Goal: Task Accomplishment & Management: Complete application form

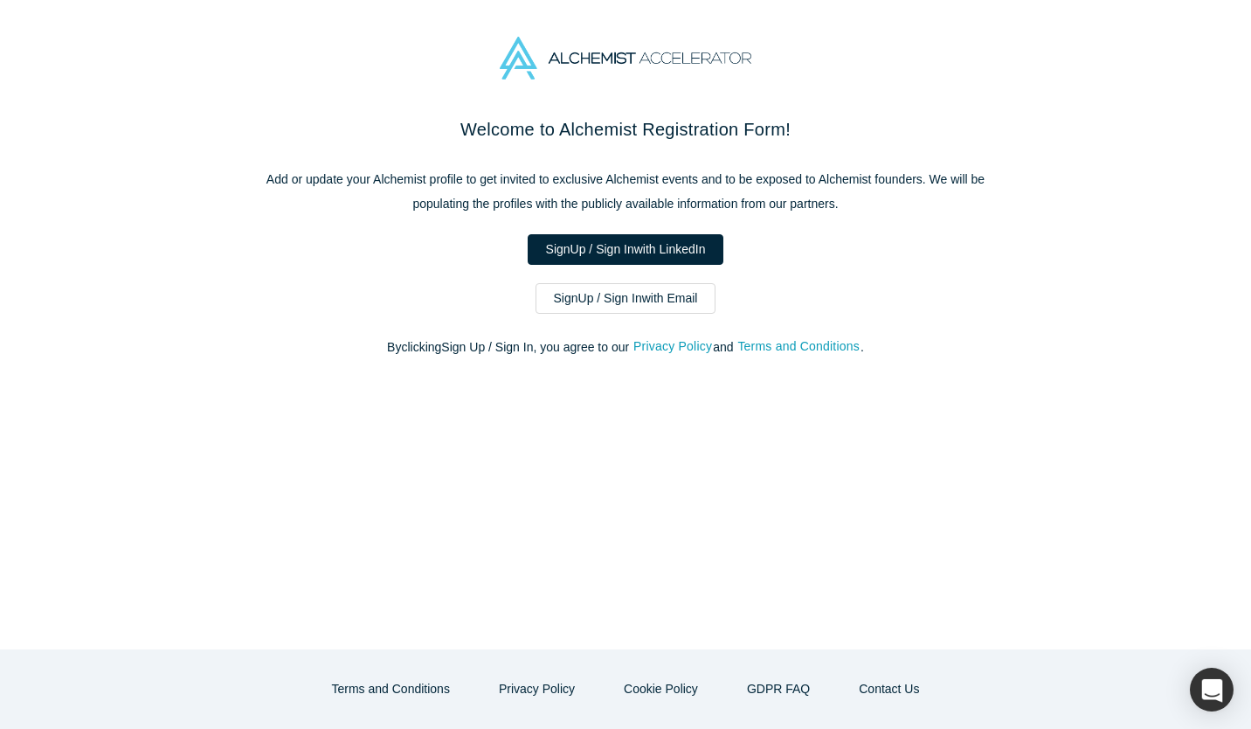
click at [692, 295] on link "Sign Up / Sign In with Email" at bounding box center [626, 298] width 181 height 31
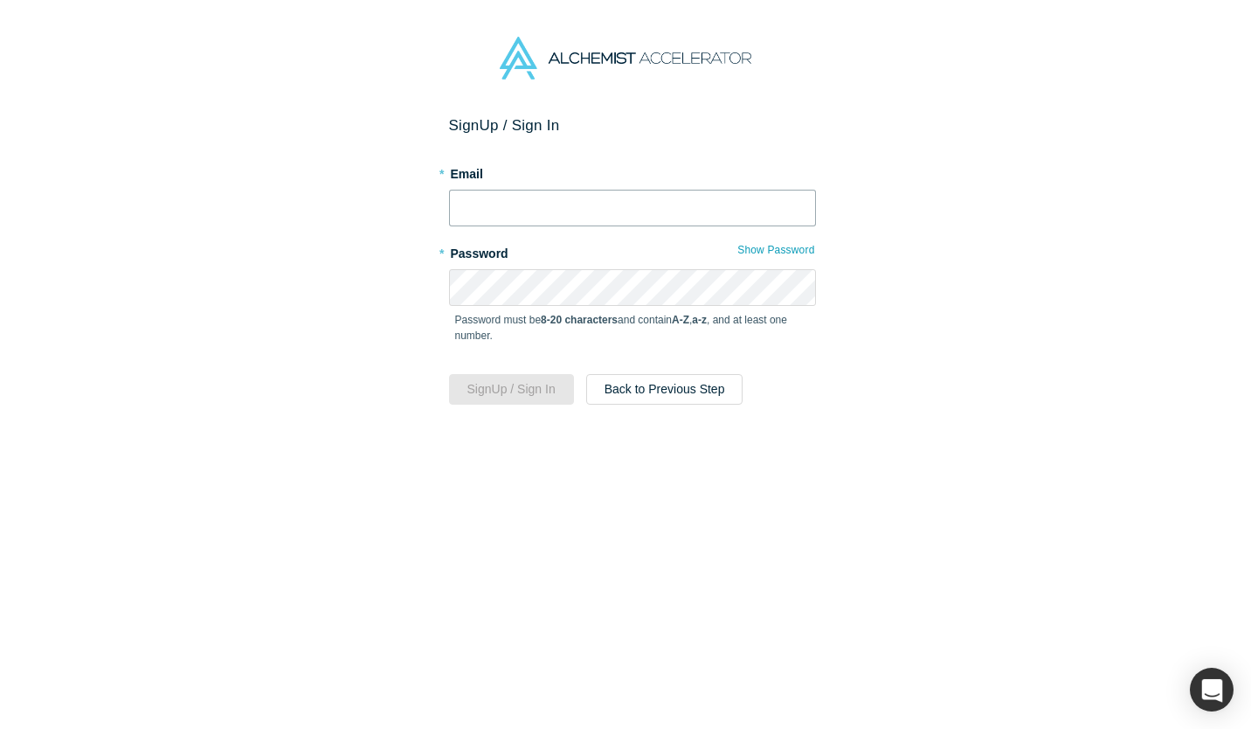
click at [544, 205] on input "text" at bounding box center [632, 208] width 367 height 37
type input "[EMAIL_ADDRESS][DOMAIN_NAME]"
click at [515, 383] on button "Sign Up / Sign In" at bounding box center [511, 389] width 125 height 31
